Goal: Task Accomplishment & Management: Manage account settings

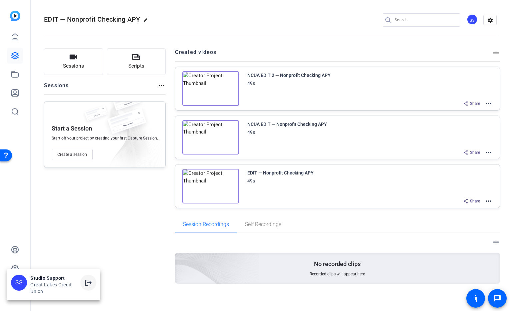
click at [93, 287] on span at bounding box center [88, 283] width 16 height 16
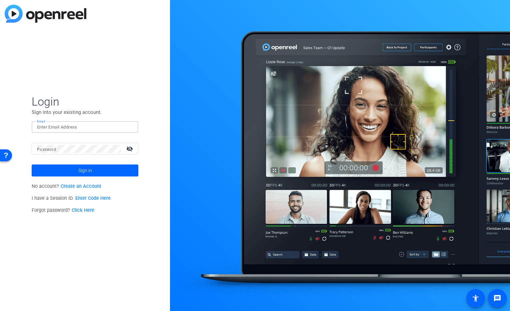
click at [103, 130] on input "Email" at bounding box center [85, 127] width 96 height 8
click at [129, 130] on img at bounding box center [127, 127] width 5 height 8
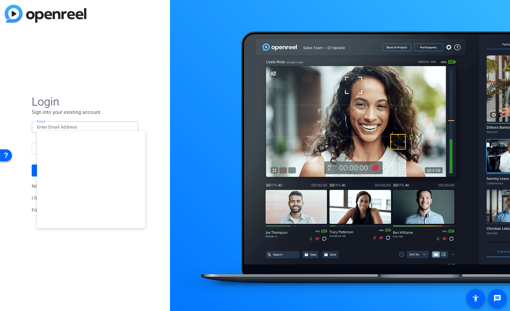
type input "dliptsen@openreel.com"
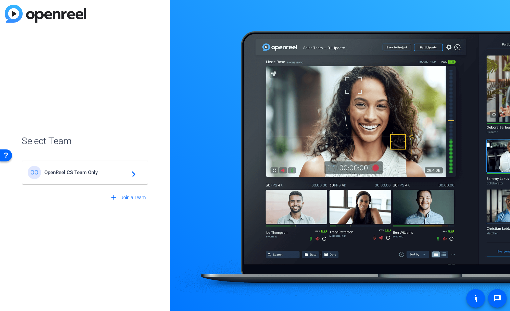
click at [94, 170] on span "OpenReel CS Team Only" at bounding box center [85, 173] width 83 height 6
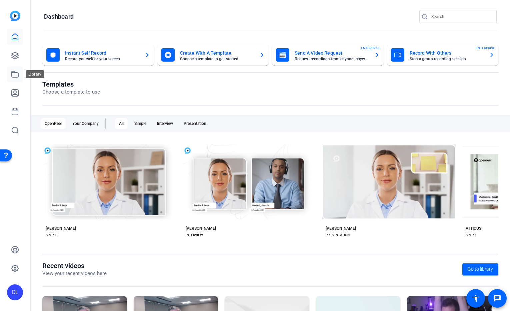
click at [13, 76] on icon at bounding box center [15, 74] width 8 height 8
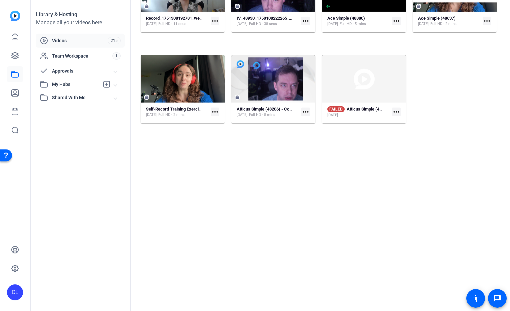
scroll to position [549, 0]
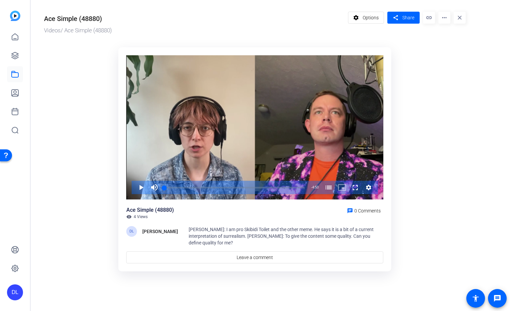
click at [252, 229] on span "Shannon: I am pro Skibidi Toilet and the other meme. He says it is a bit of a c…" at bounding box center [281, 236] width 185 height 19
click at [205, 230] on span "Shannon: I am pro Skibidi Toilet and the other meme. He says it is a bit of a c…" at bounding box center [281, 236] width 185 height 19
click at [439, 18] on mat-icon "more_horiz" at bounding box center [445, 18] width 12 height 12
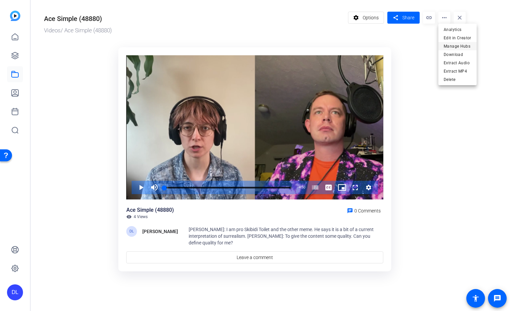
click at [453, 47] on span "Manage Hubs" at bounding box center [458, 46] width 28 height 8
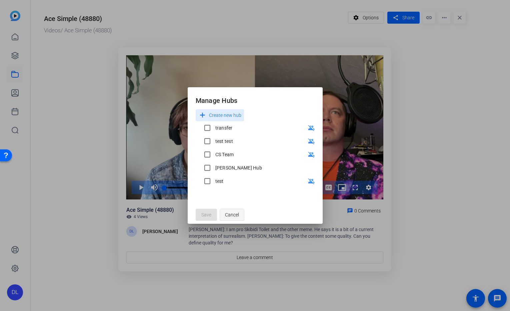
click at [233, 212] on span "Cancel" at bounding box center [232, 215] width 14 height 13
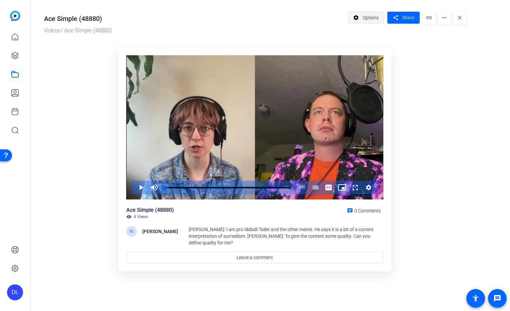
click at [373, 15] on span "Options" at bounding box center [371, 17] width 16 height 13
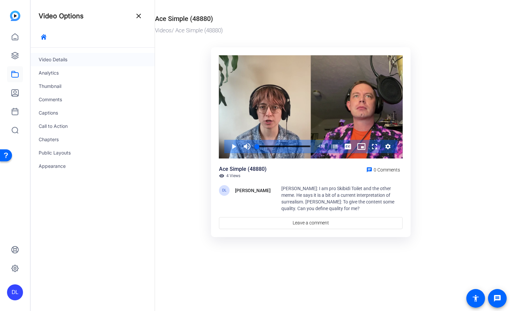
click at [60, 59] on div "Video Details" at bounding box center [93, 59] width 124 height 13
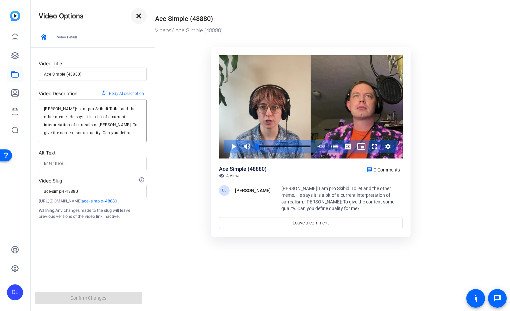
click at [137, 18] on mat-icon "close" at bounding box center [139, 16] width 8 height 8
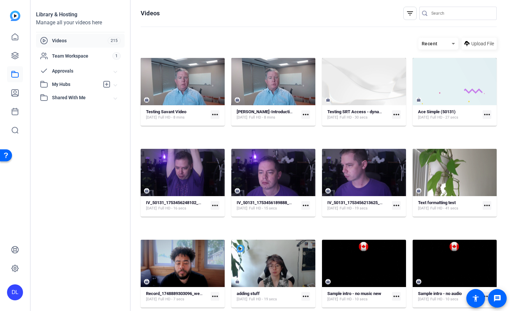
scroll to position [549, 0]
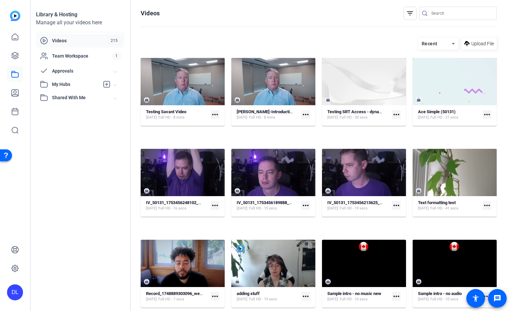
scroll to position [549, 0]
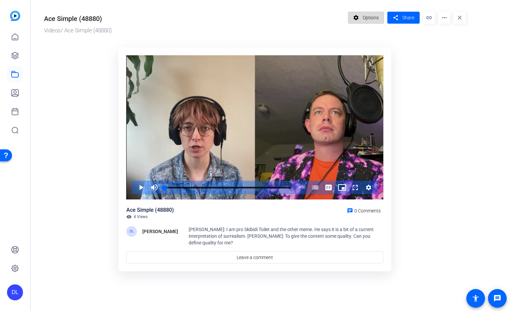
click at [364, 21] on span "Options" at bounding box center [371, 17] width 16 height 13
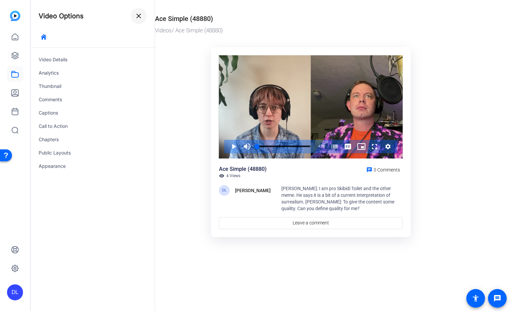
click at [143, 16] on span at bounding box center [139, 16] width 16 height 16
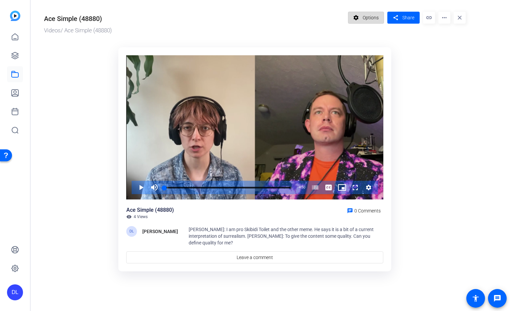
click at [362, 18] on span at bounding box center [366, 18] width 36 height 16
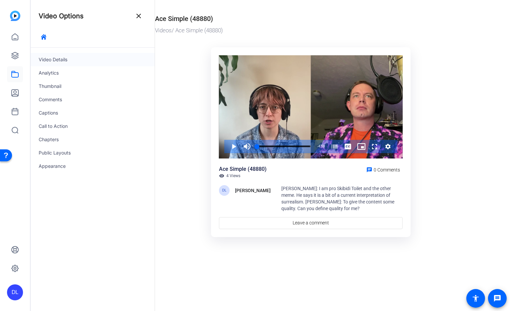
click at [61, 60] on div "Video Details" at bounding box center [93, 59] width 124 height 13
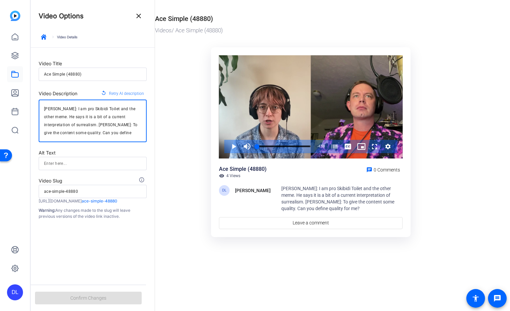
click at [129, 129] on textarea "Shannon: I am pro Skibidi Toilet and the other meme. He says it is a bit of a c…" at bounding box center [92, 121] width 97 height 32
drag, startPoint x: 122, startPoint y: 131, endPoint x: 11, endPoint y: 106, distance: 113.5
click at [11, 106] on mat-sidenav-container "DL Video Options close keyboard_arrow_right Video Details Video Title Ace Simpl…" at bounding box center [255, 155] width 510 height 311
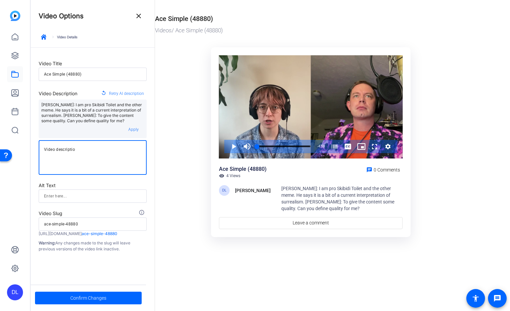
type textarea "Video description"
click at [177, 101] on ktd-grid "Video Player is loading. Play Video Play Mute Current Time 0:00 / Duration 4:50…" at bounding box center [311, 143] width 312 height 200
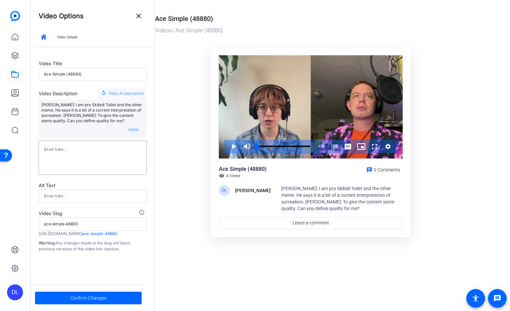
click at [111, 92] on span "Retry AI description" at bounding box center [126, 93] width 35 height 9
click at [139, 129] on span at bounding box center [133, 130] width 21 height 16
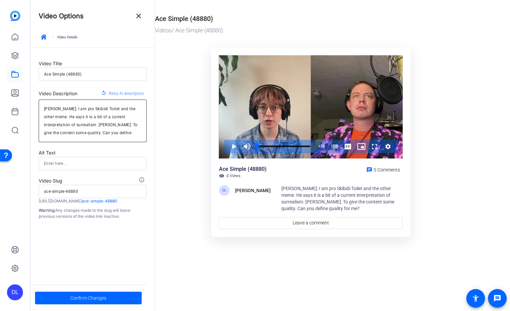
click at [130, 132] on textarea "Shannon: I am pro Skibidi Toilet and the other meme. He says it is a bit of a c…" at bounding box center [92, 121] width 97 height 32
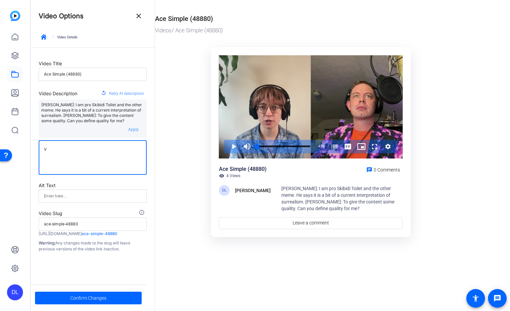
type textarea "Shannon: I am pro Skibidi Toilet and the other meme. He says it is a bit of a c…"
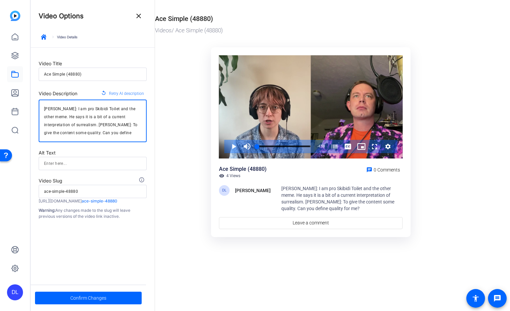
click at [179, 103] on ktd-grid "Video Player is loading. Play Video Play Mute Current Time 0:00 / Duration 4:50…" at bounding box center [311, 143] width 312 height 200
click at [141, 17] on mat-icon "close" at bounding box center [139, 16] width 8 height 8
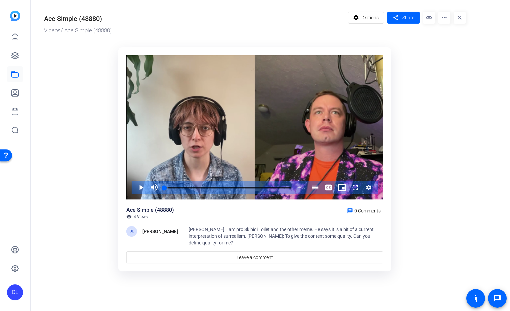
click at [8, 293] on div "DL" at bounding box center [15, 293] width 16 height 16
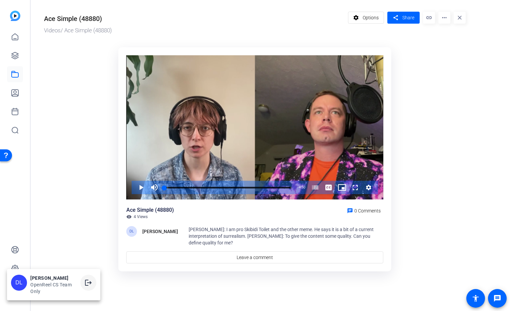
click at [92, 286] on mat-icon "logout" at bounding box center [88, 283] width 8 height 8
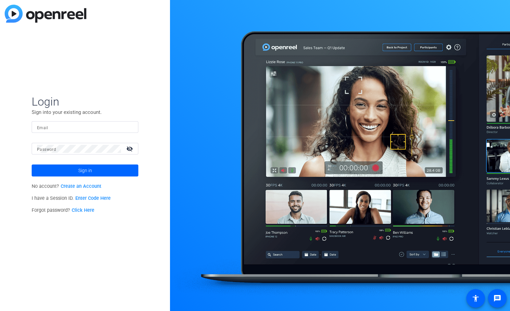
click at [80, 119] on form "Login Sign into your existing account. Email Password visibility_off Sign in" at bounding box center [85, 136] width 107 height 82
click at [85, 124] on input "Email" at bounding box center [85, 127] width 96 height 8
click at [128, 127] on img at bounding box center [127, 127] width 5 height 8
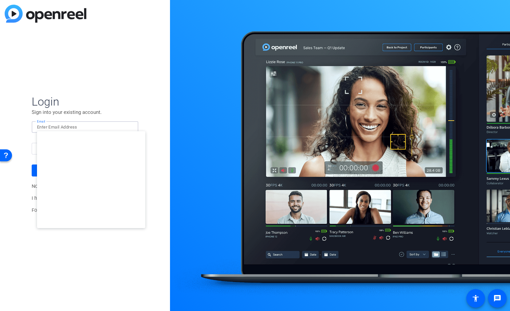
type input "[EMAIL_ADDRESS][DOMAIN_NAME]"
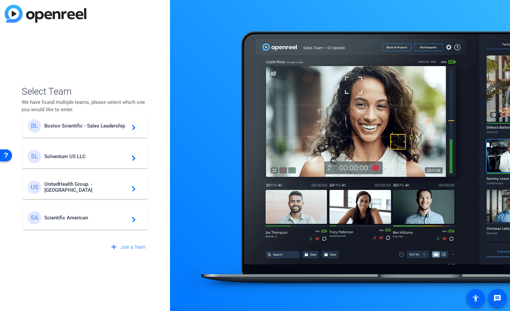
scroll to position [181, 0]
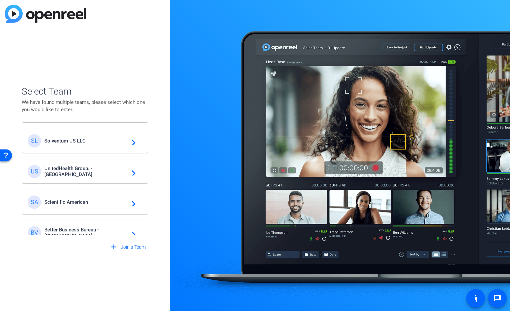
click at [71, 141] on span "Solventum US LLC" at bounding box center [85, 141] width 83 height 6
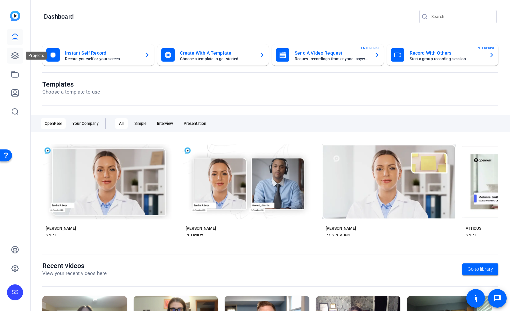
click at [15, 54] on icon at bounding box center [15, 56] width 8 height 8
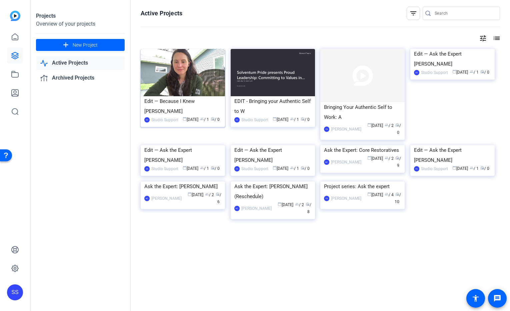
click at [204, 55] on img at bounding box center [183, 72] width 84 height 47
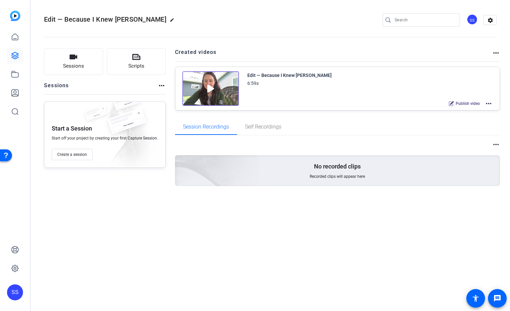
click at [487, 104] on mat-icon "more_horiz" at bounding box center [489, 104] width 8 height 8
click at [481, 108] on span "Edit in Creator" at bounding box center [464, 112] width 46 height 8
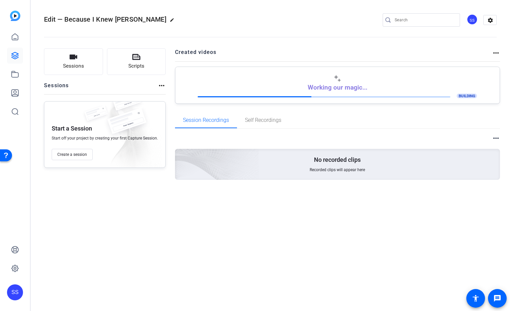
click at [13, 290] on div "SS" at bounding box center [15, 293] width 16 height 16
click at [81, 288] on mat-icon "logout" at bounding box center [82, 287] width 8 height 8
